Goal: Check status: Check status

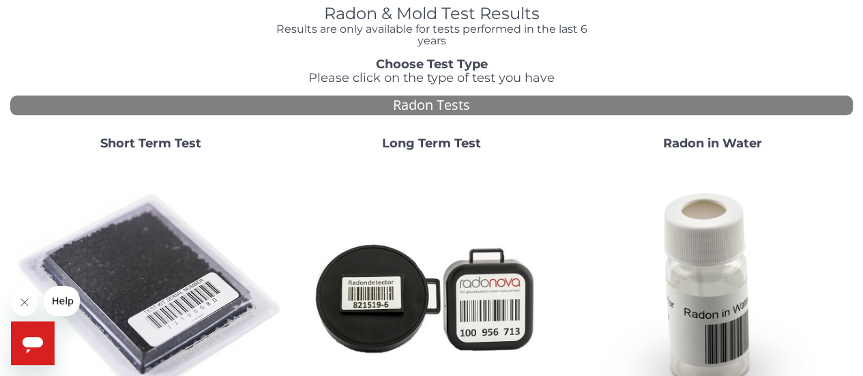
scroll to position [73, 0]
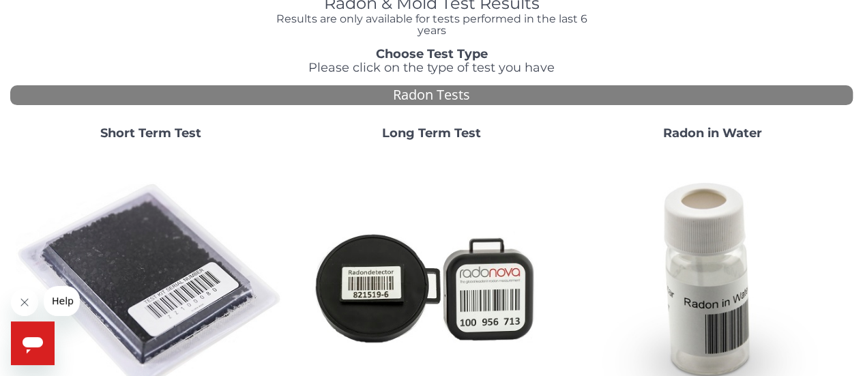
click at [128, 128] on strong "Short Term Test" at bounding box center [150, 132] width 101 height 15
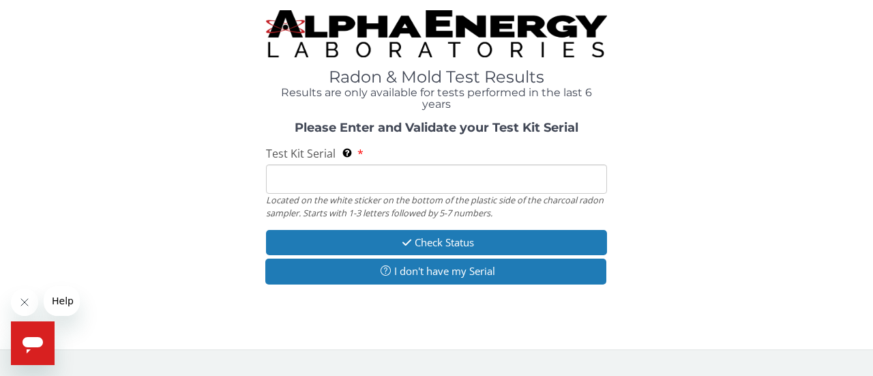
click at [361, 192] on input "Test Kit Serial Located on the white sticker on the bottom of the plastic side …" at bounding box center [436, 178] width 341 height 29
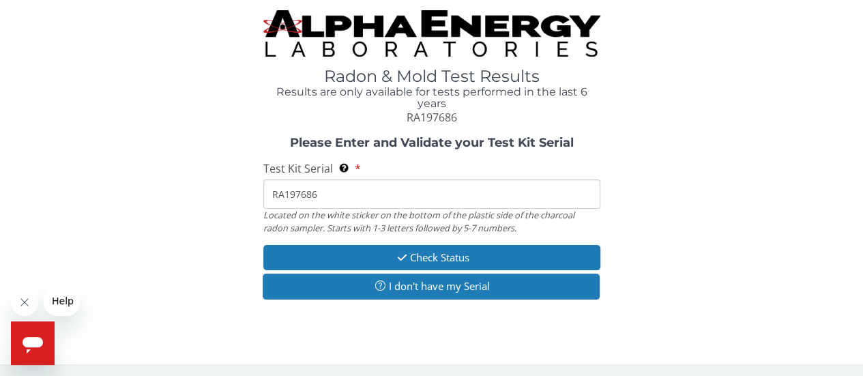
type input "RA197686"
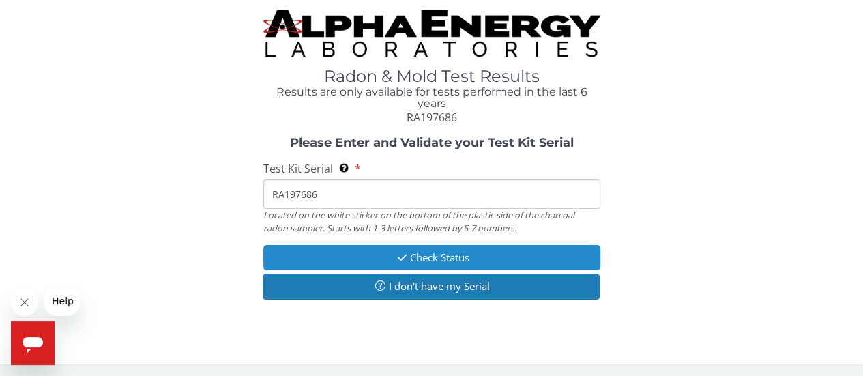
click at [394, 258] on icon "button" at bounding box center [402, 257] width 16 height 10
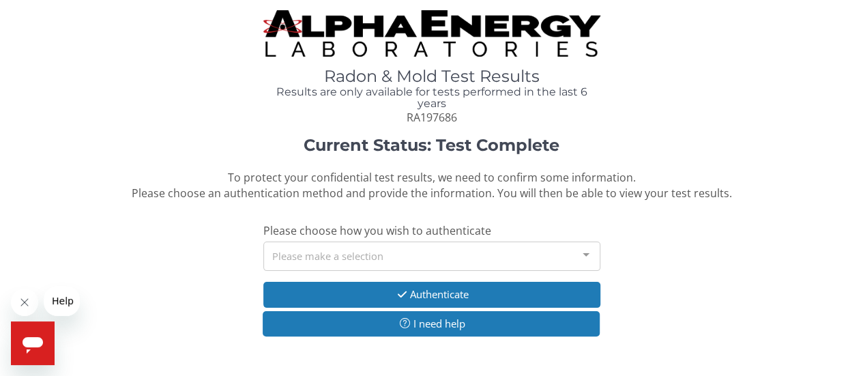
click at [393, 258] on div "Please make a selection" at bounding box center [431, 255] width 337 height 29
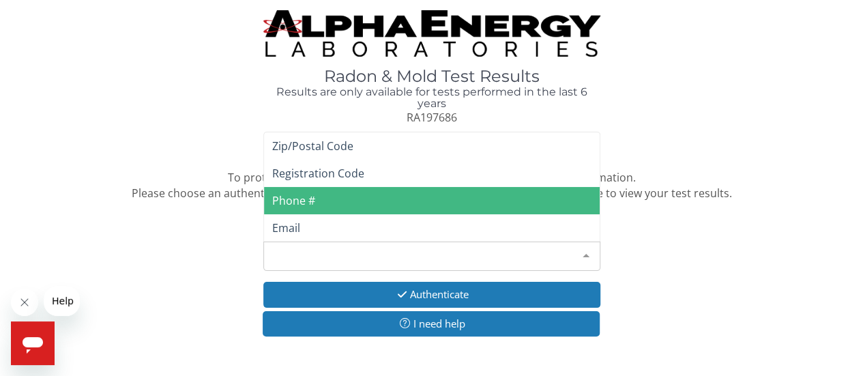
click at [383, 194] on span "Phone #" at bounding box center [432, 200] width 336 height 27
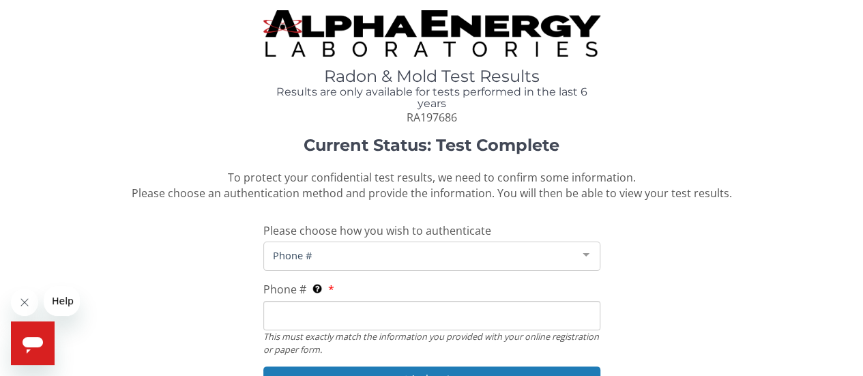
click at [342, 326] on input "Phone # This must exactly match the information you provided with your online r…" at bounding box center [431, 315] width 337 height 29
type input "[PHONE_NUMBER]"
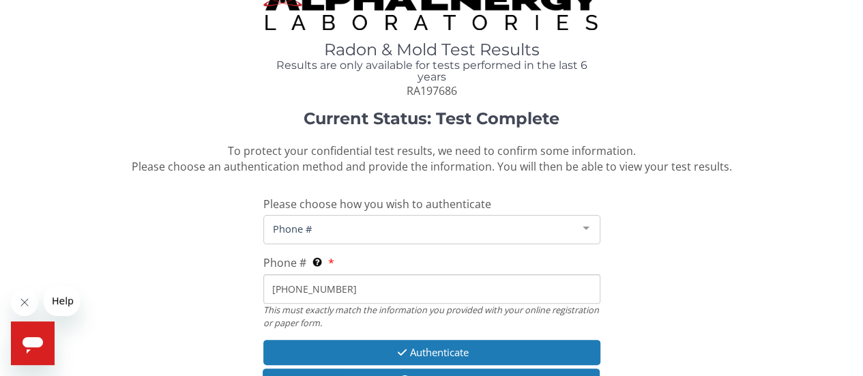
scroll to position [29, 0]
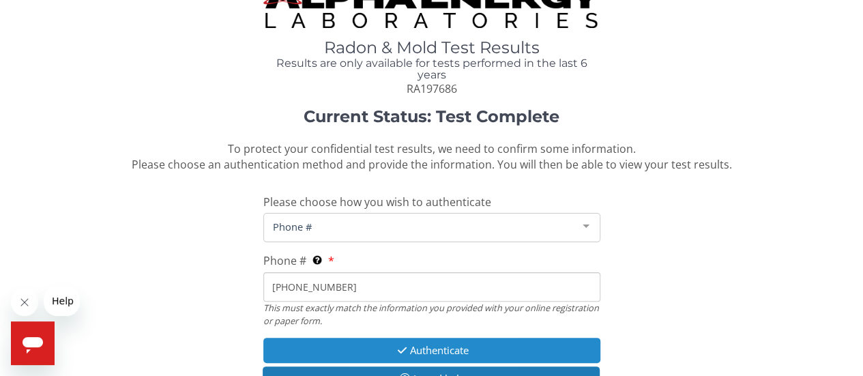
click at [349, 344] on button "Authenticate" at bounding box center [431, 350] width 337 height 25
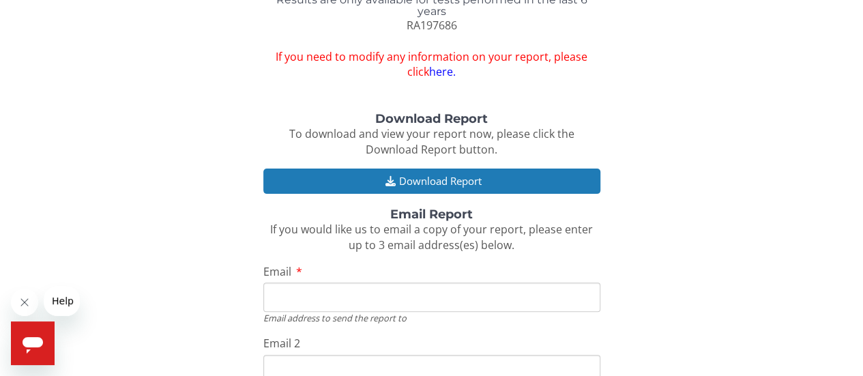
scroll to position [102, 0]
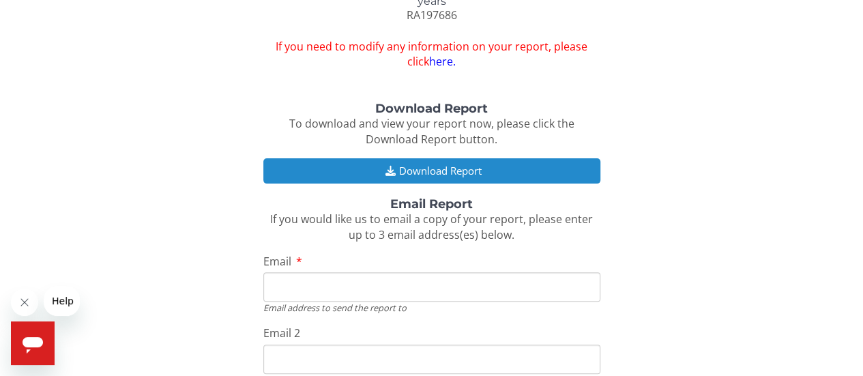
click at [428, 170] on button "Download Report" at bounding box center [431, 170] width 337 height 25
